Goal: Information Seeking & Learning: Compare options

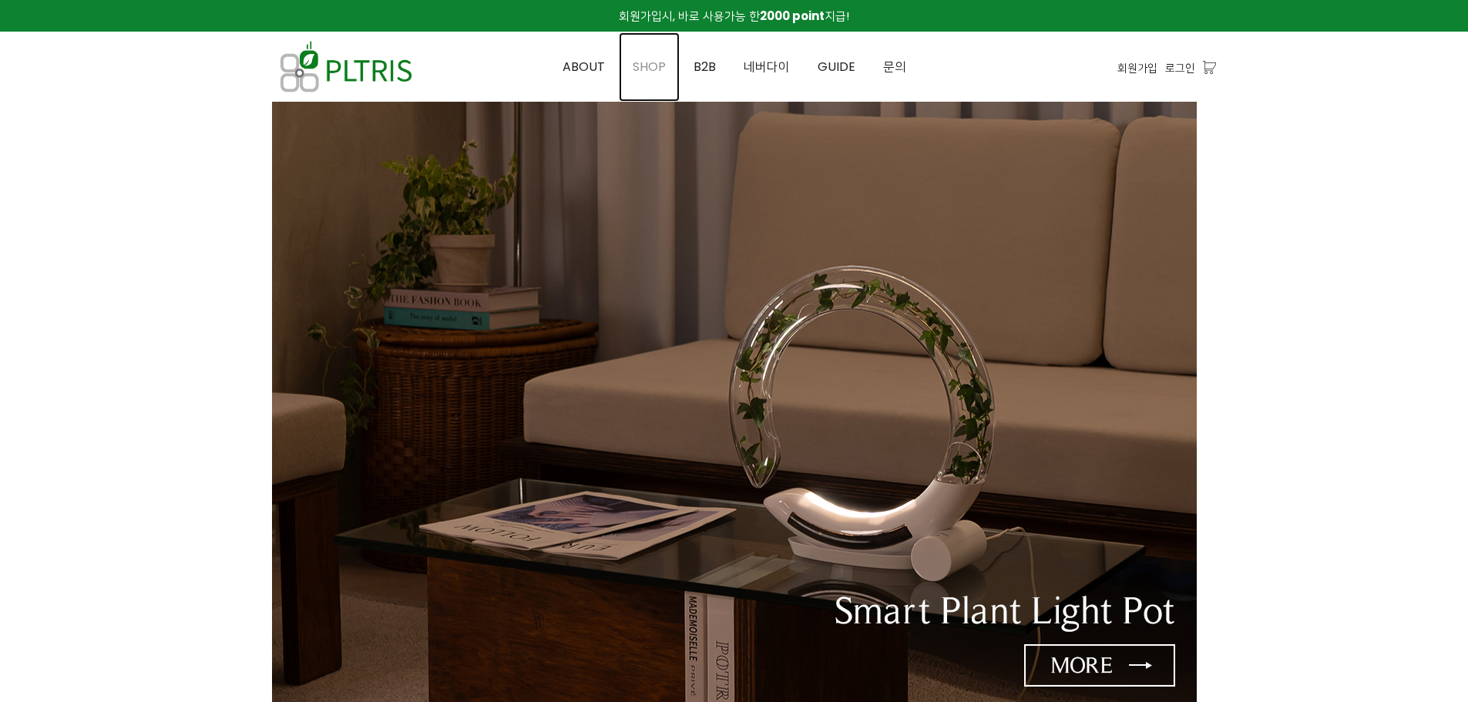
click at [646, 66] on span "SHOP" at bounding box center [649, 67] width 33 height 18
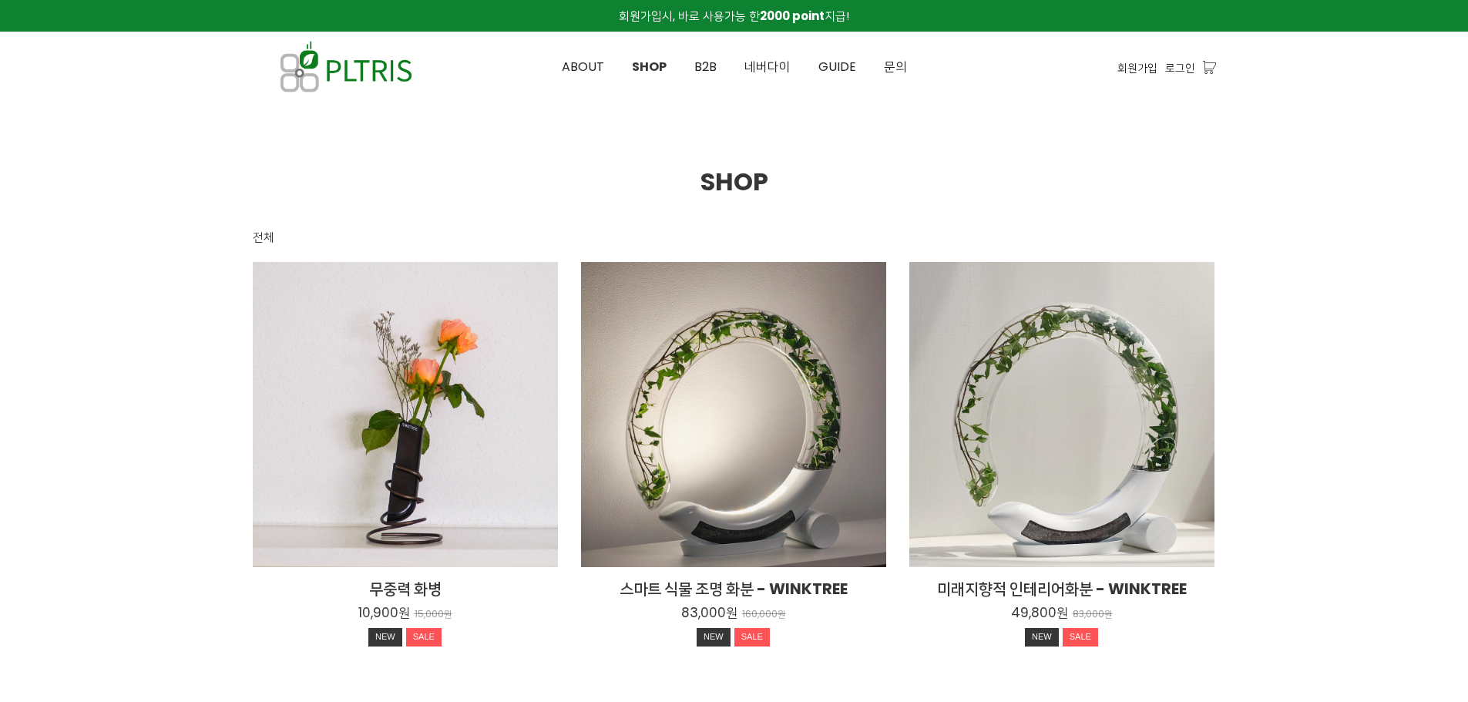
click at [400, 390] on div "무중력 화병 10,900원 15,000원 NEW SALE" at bounding box center [405, 414] width 305 height 305
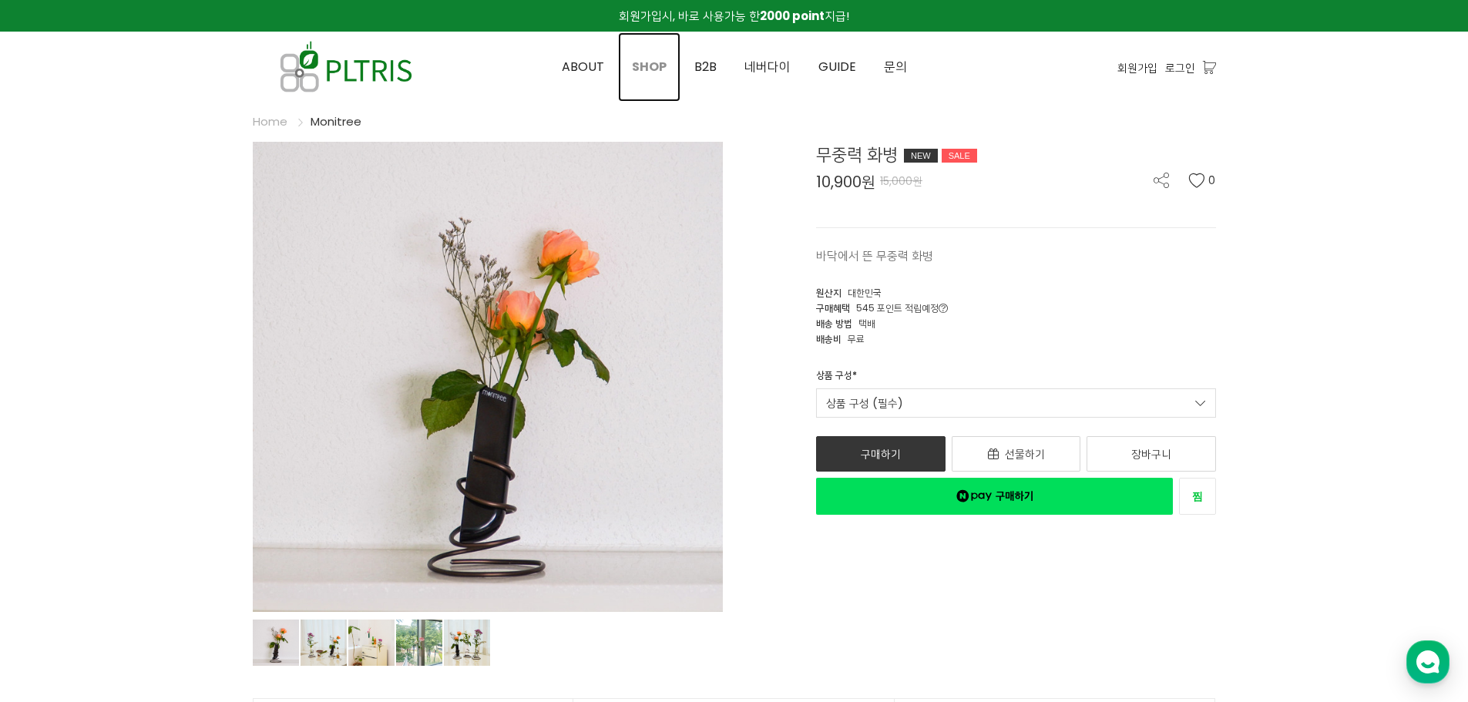
click at [651, 63] on span "SHOP" at bounding box center [649, 67] width 35 height 18
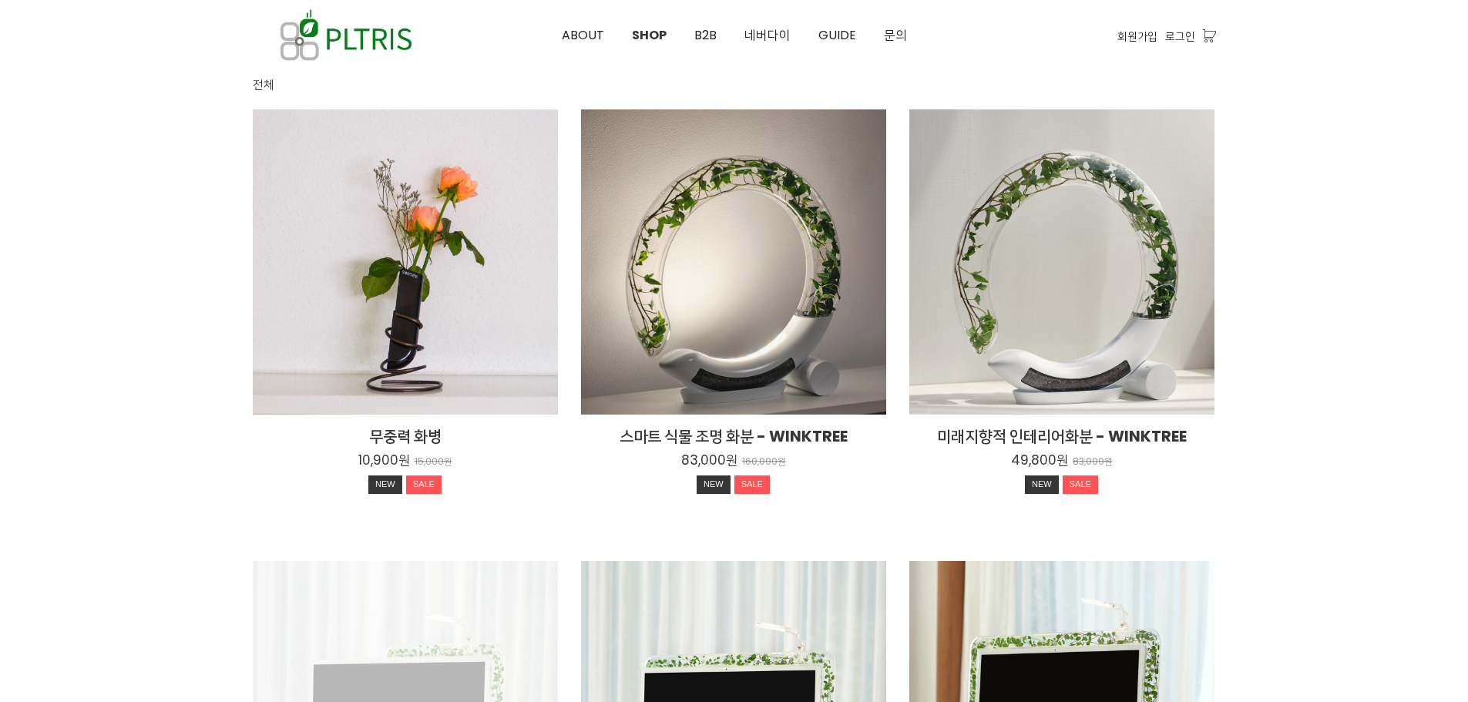
scroll to position [231, 0]
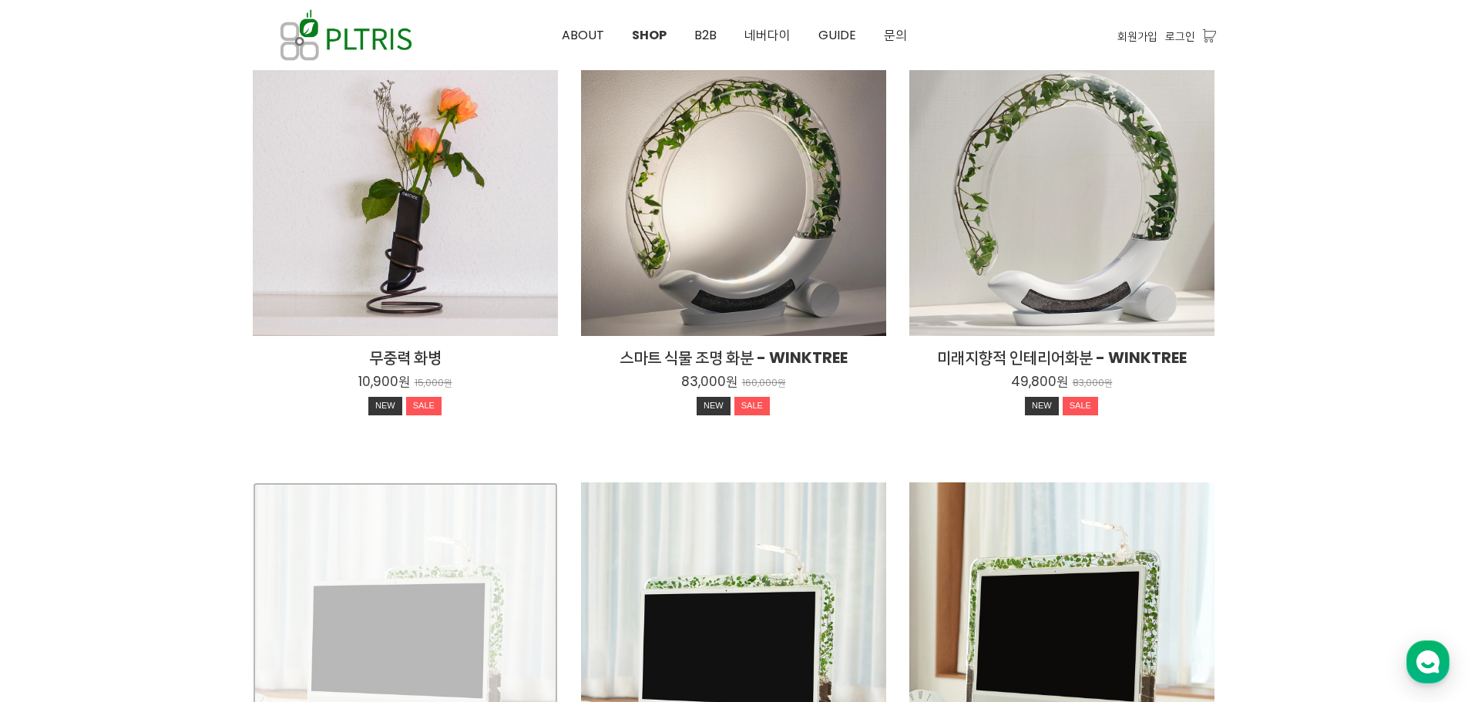
click at [412, 531] on div "Mini Monitree+식물 전용 조명 39,900원 65,000원 SALE" at bounding box center [405, 635] width 305 height 305
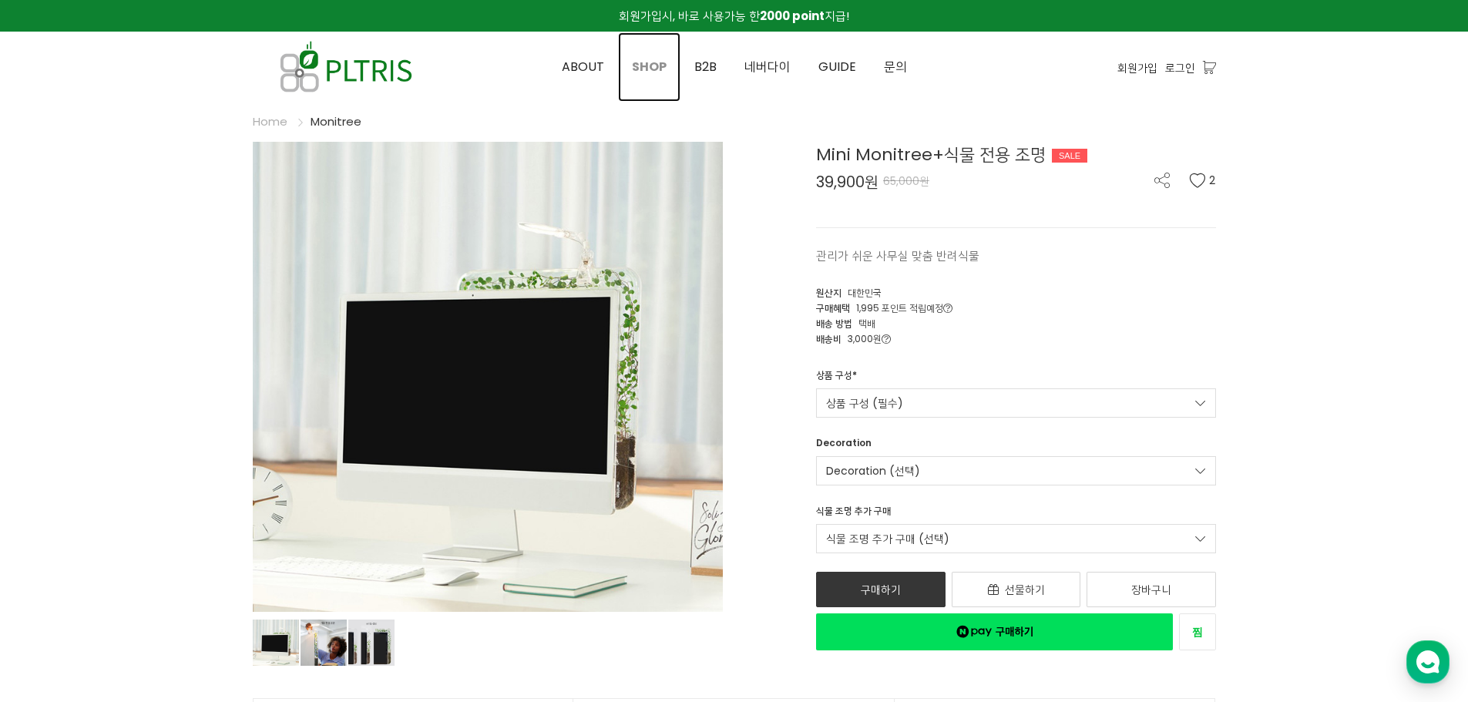
click at [654, 70] on span "SHOP" at bounding box center [649, 67] width 35 height 18
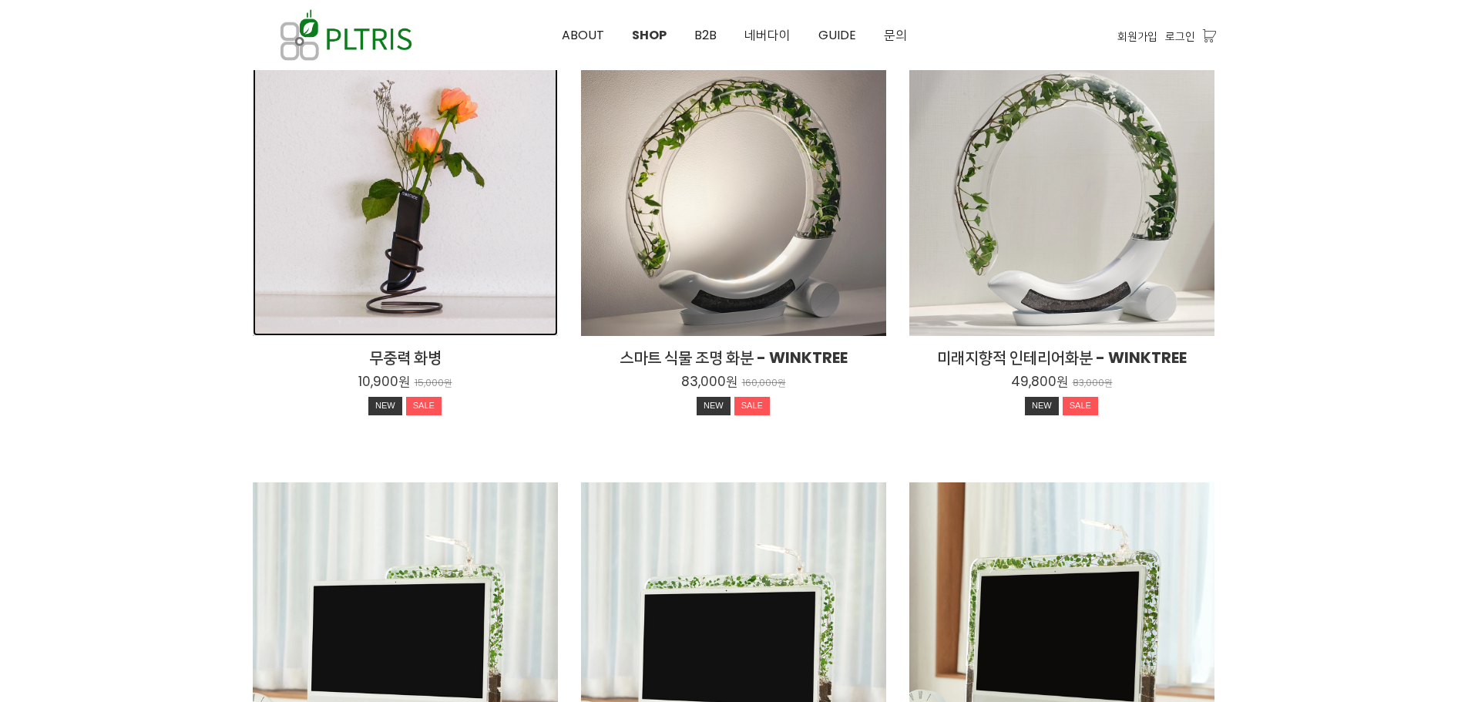
click at [440, 221] on div "무중력 화병 10,900원 15,000원 NEW SALE" at bounding box center [405, 183] width 305 height 305
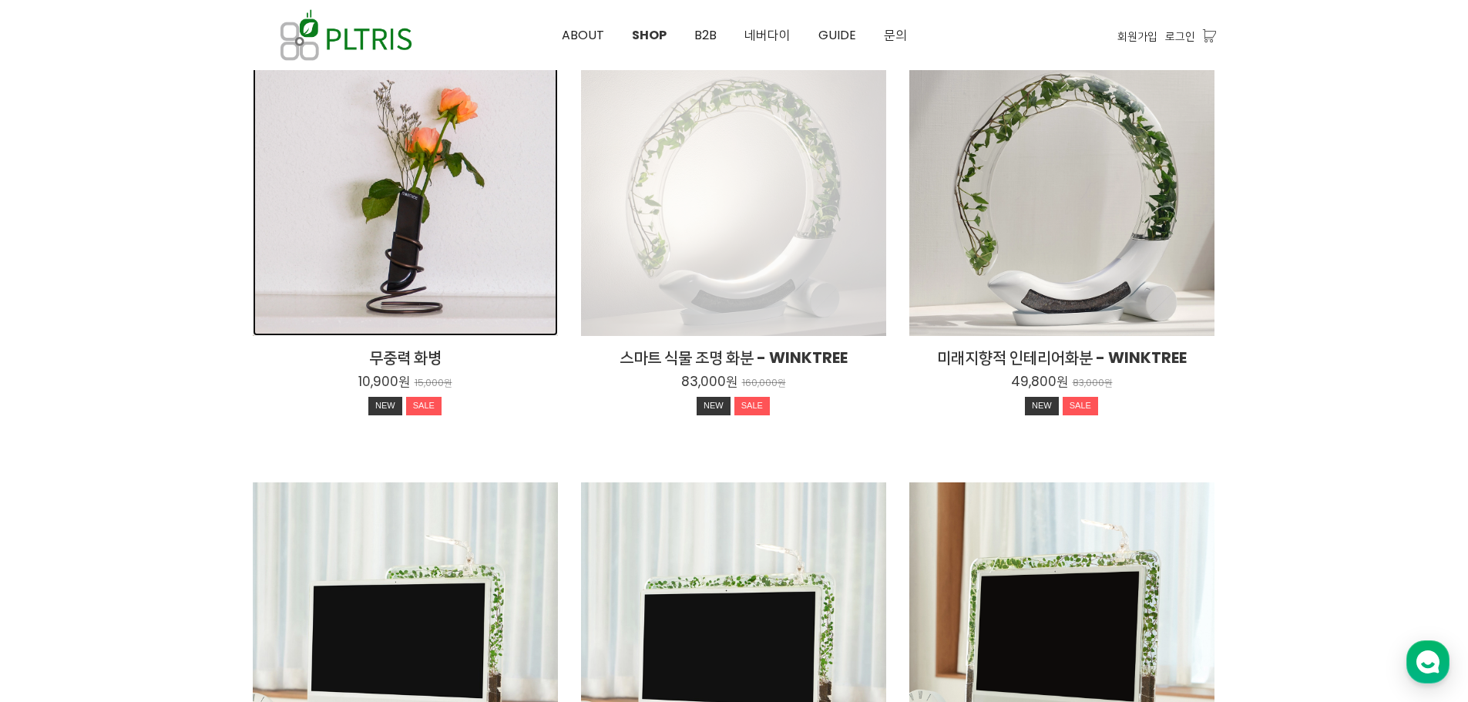
scroll to position [231, 0]
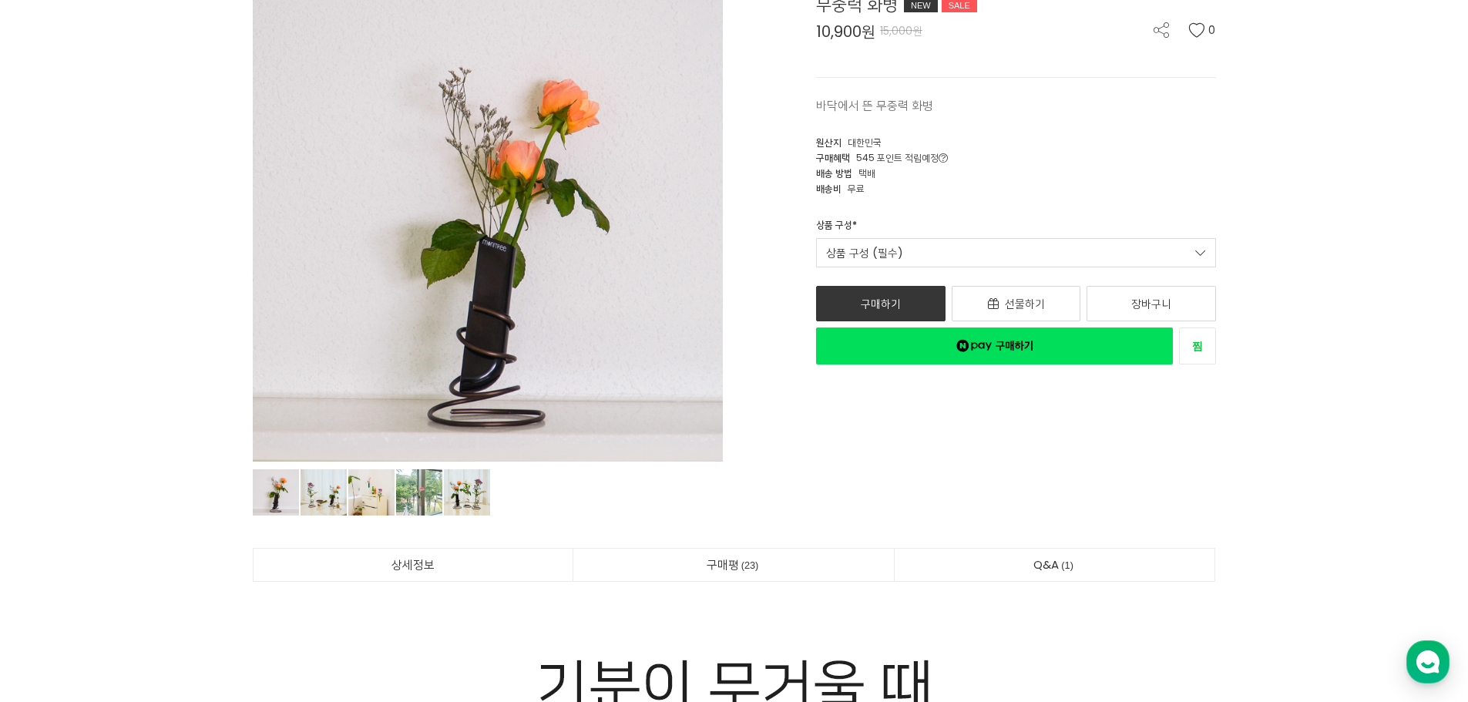
scroll to position [154, 0]
